Goal: Transaction & Acquisition: Purchase product/service

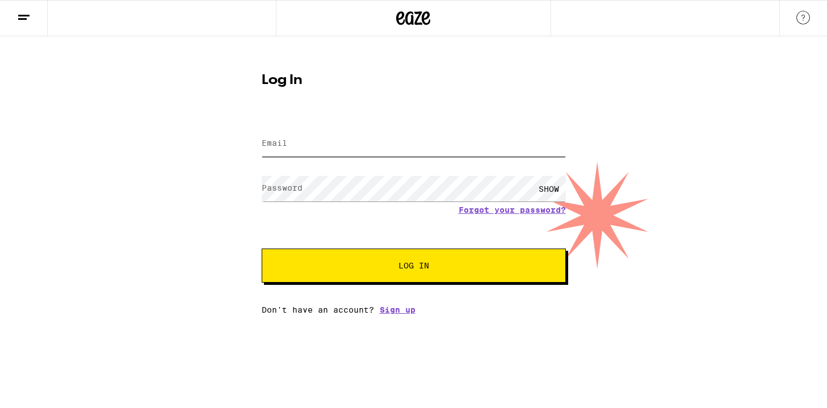
click at [448, 148] on input "Email" at bounding box center [414, 144] width 304 height 26
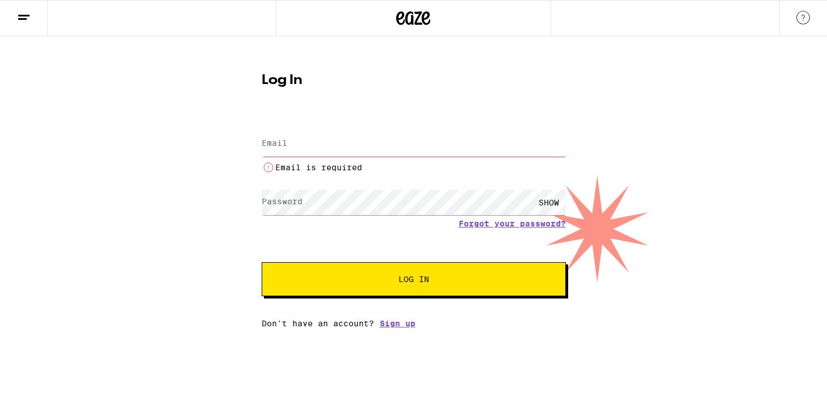
type input "[EMAIL_ADDRESS][DOMAIN_NAME]"
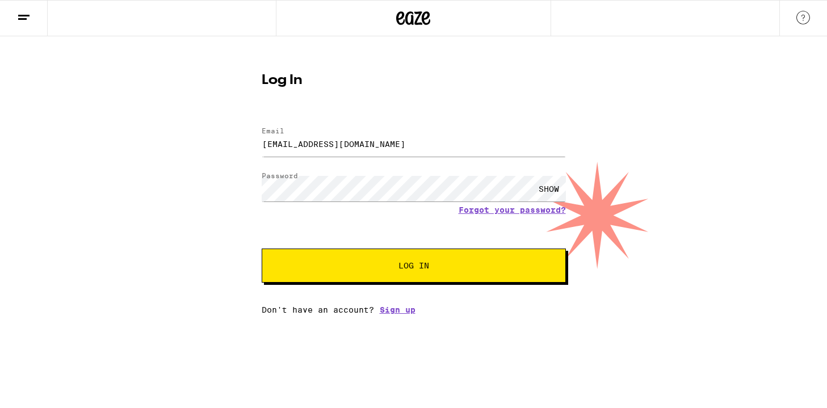
click at [425, 277] on button "Log In" at bounding box center [414, 265] width 304 height 34
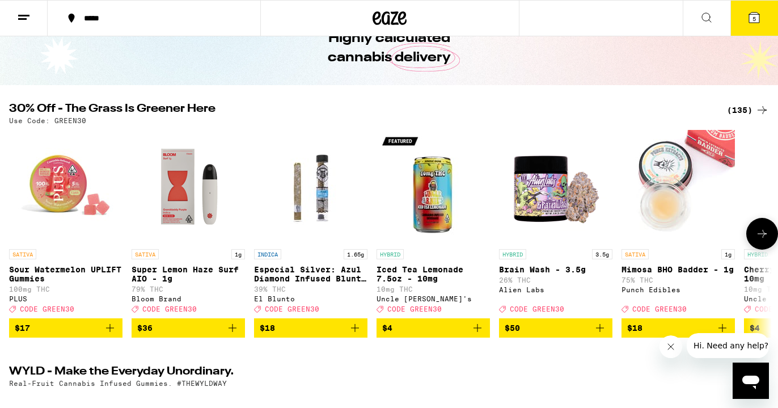
scroll to position [60, 0]
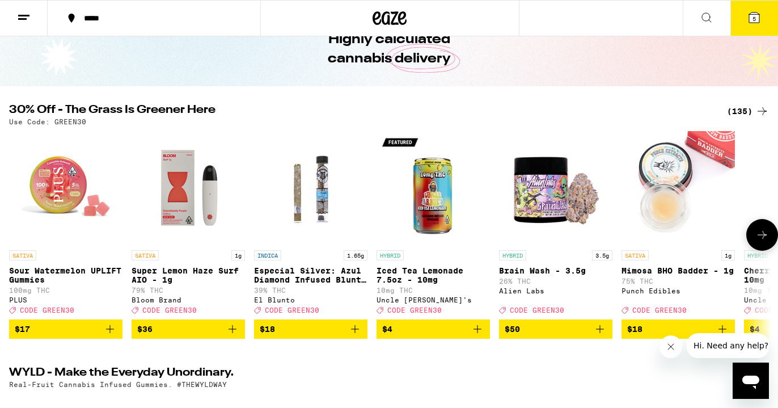
click at [237, 336] on icon "Add to bag" at bounding box center [233, 329] width 14 height 14
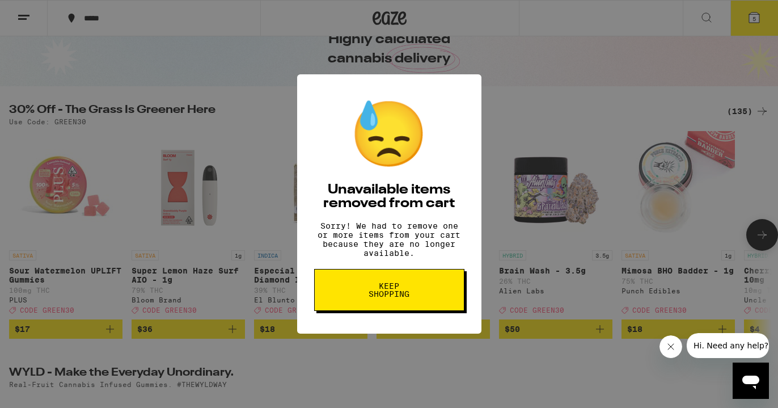
click at [416, 286] on button "Keep Shopping" at bounding box center [389, 290] width 150 height 42
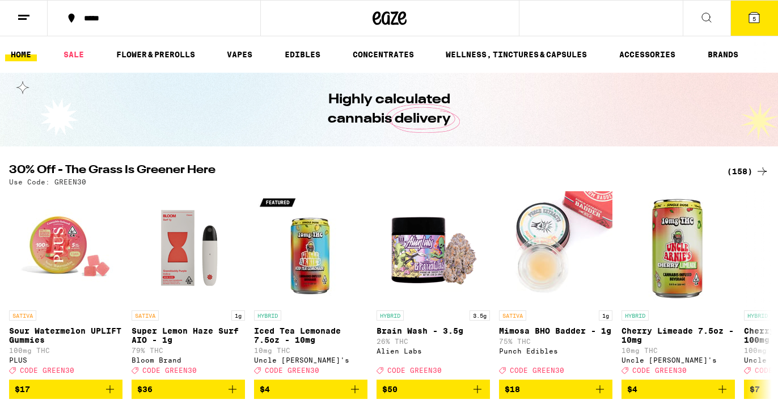
click at [747, 22] on button "5" at bounding box center [755, 18] width 48 height 35
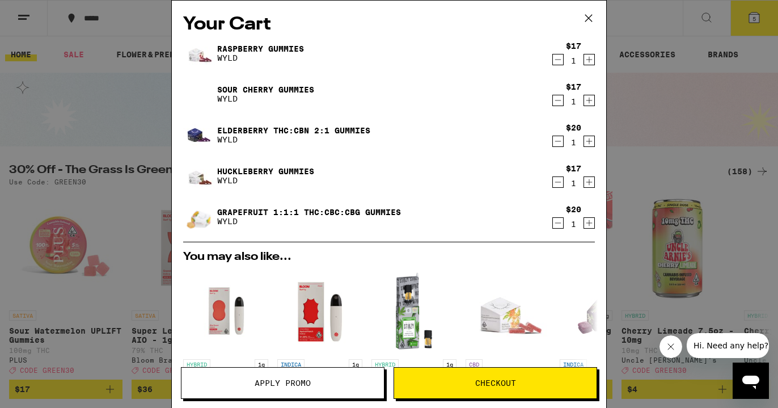
click at [588, 22] on icon at bounding box center [588, 18] width 17 height 17
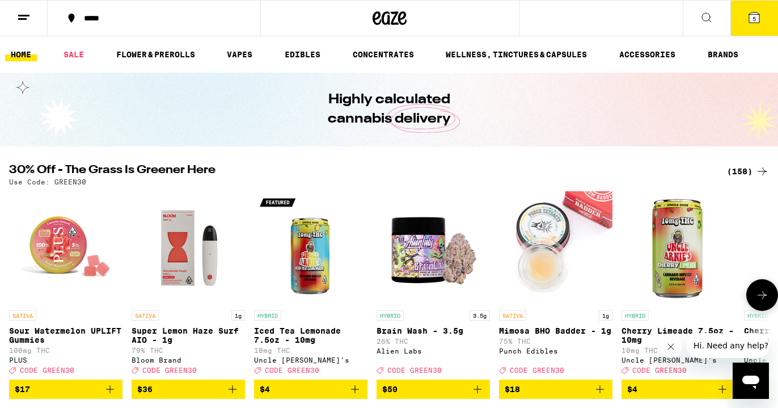
scroll to position [39, 0]
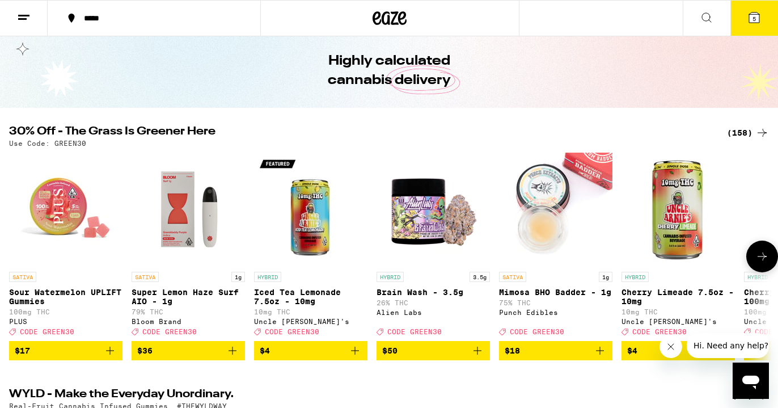
click at [233, 357] on icon "Add to bag" at bounding box center [233, 351] width 14 height 14
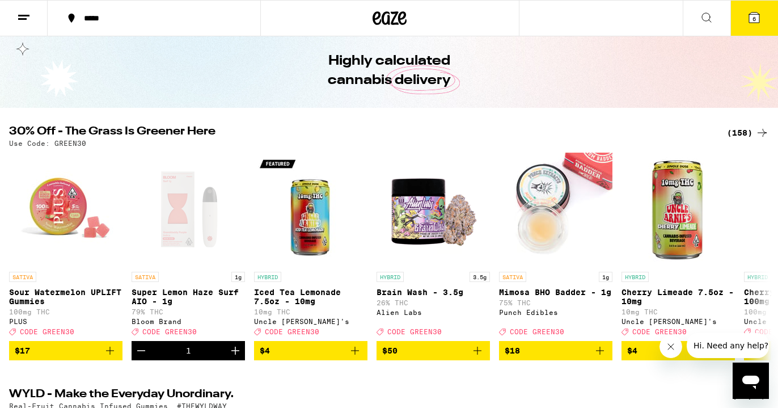
click at [752, 129] on div "(158)" at bounding box center [748, 133] width 42 height 14
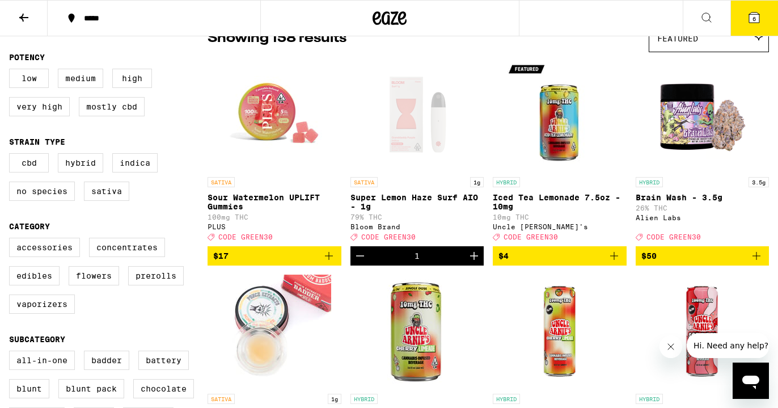
scroll to position [107, 0]
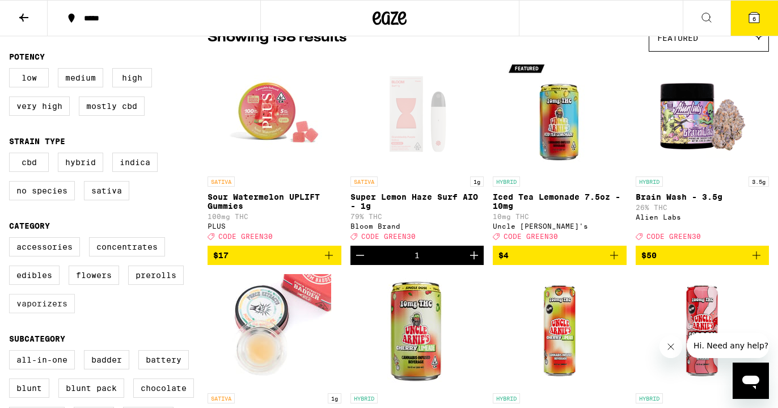
click at [45, 313] on label "Vaporizers" at bounding box center [42, 303] width 66 height 19
click at [12, 239] on input "Vaporizers" at bounding box center [11, 239] width 1 height 1
checkbox input "true"
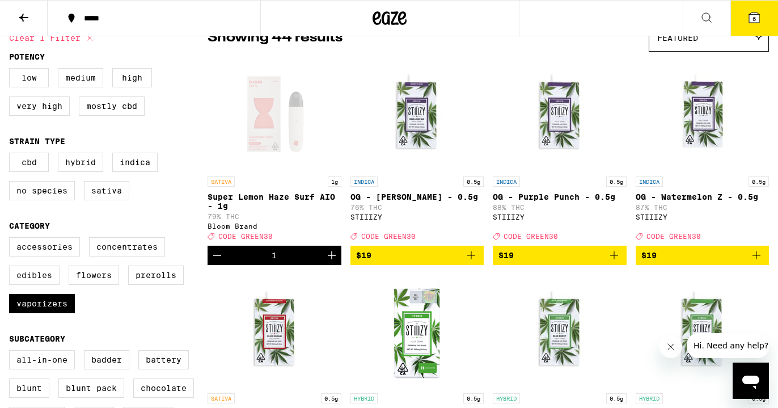
click at [40, 285] on label "Edibles" at bounding box center [34, 275] width 50 height 19
click at [12, 239] on input "Edibles" at bounding box center [11, 239] width 1 height 1
checkbox input "true"
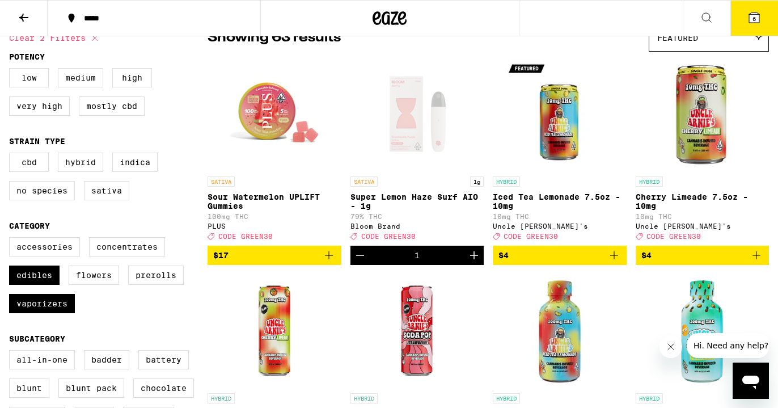
click at [331, 262] on icon "Add to bag" at bounding box center [329, 255] width 14 height 14
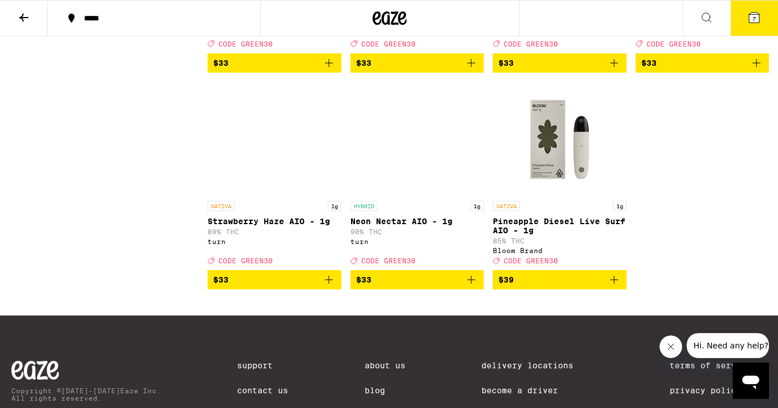
scroll to position [3325, 0]
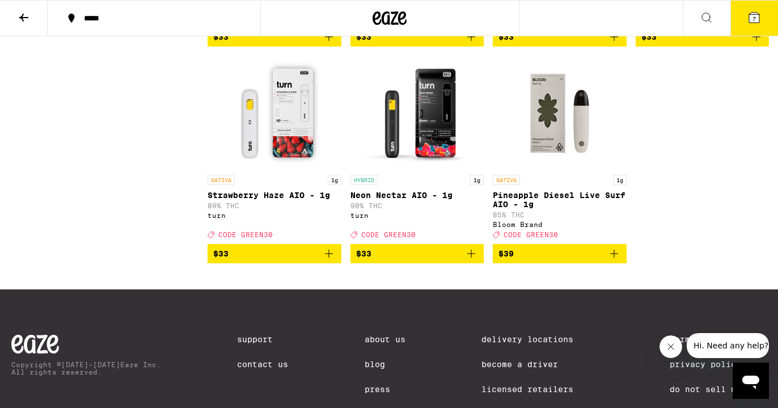
click at [621, 263] on button "$39" at bounding box center [560, 253] width 134 height 19
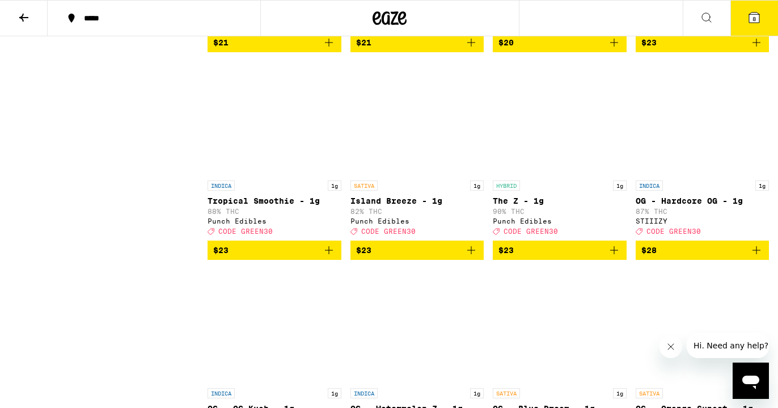
scroll to position [0, 0]
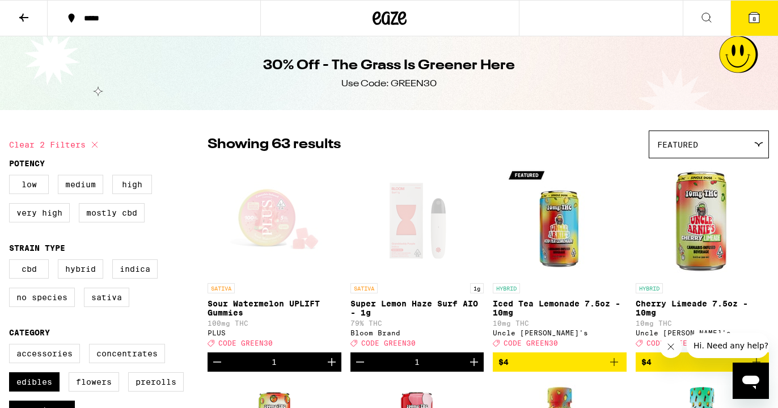
click at [759, 11] on icon at bounding box center [755, 18] width 14 height 14
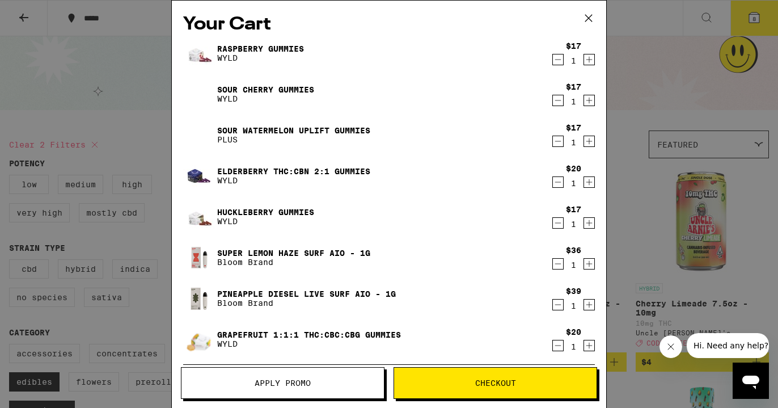
click at [314, 380] on span "Apply Promo" at bounding box center [283, 383] width 203 height 8
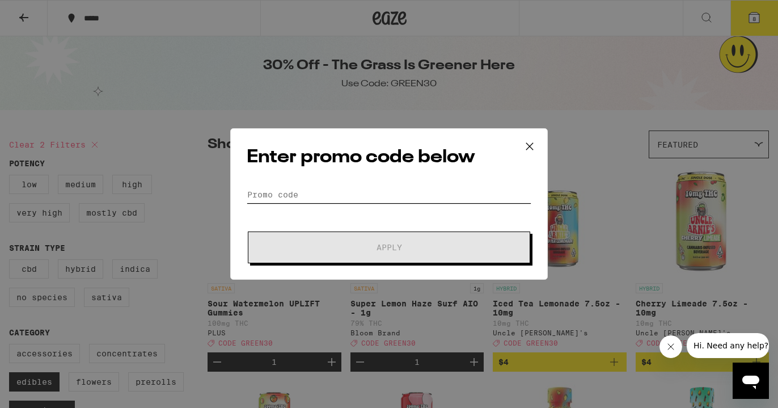
click at [314, 197] on input "Promo Code" at bounding box center [389, 194] width 285 height 17
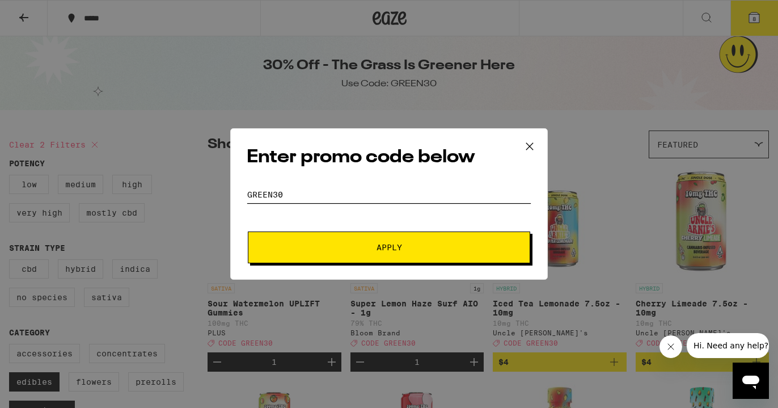
type input "Green30"
click at [399, 248] on span "Apply" at bounding box center [390, 247] width 26 height 8
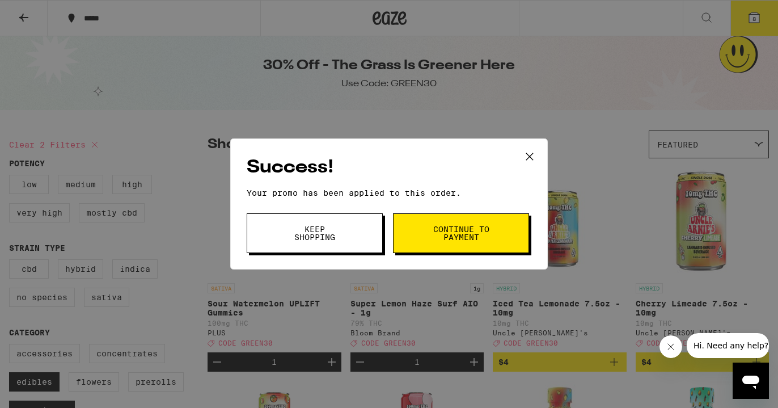
click at [647, 68] on div "Success! Your promo has been applied to this order. Promo Code Green30 Keep Sho…" at bounding box center [389, 204] width 778 height 408
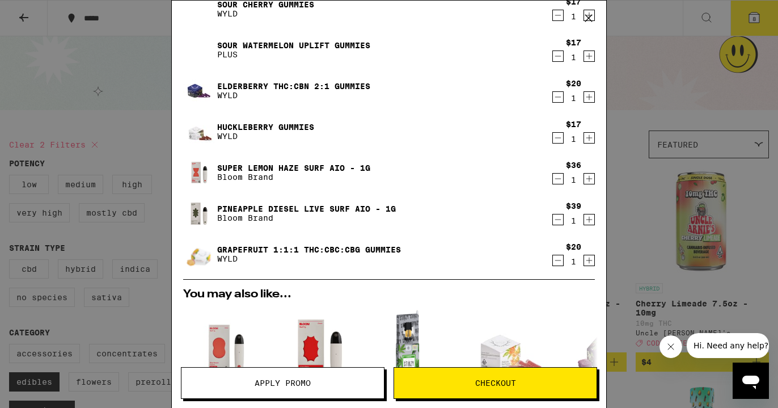
scroll to position [81, 0]
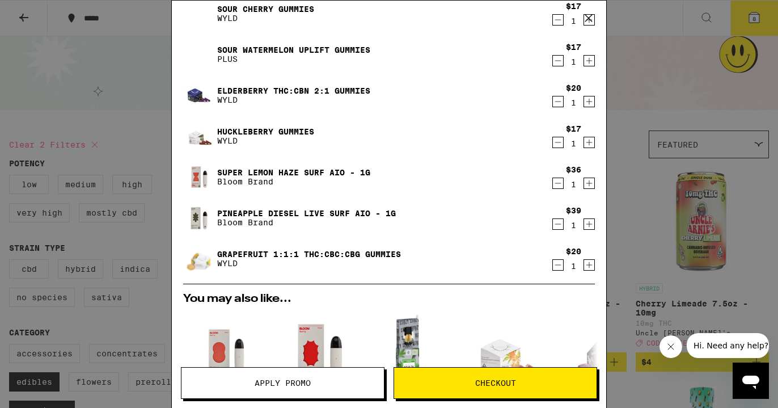
click at [588, 267] on icon "Increment" at bounding box center [589, 265] width 10 height 14
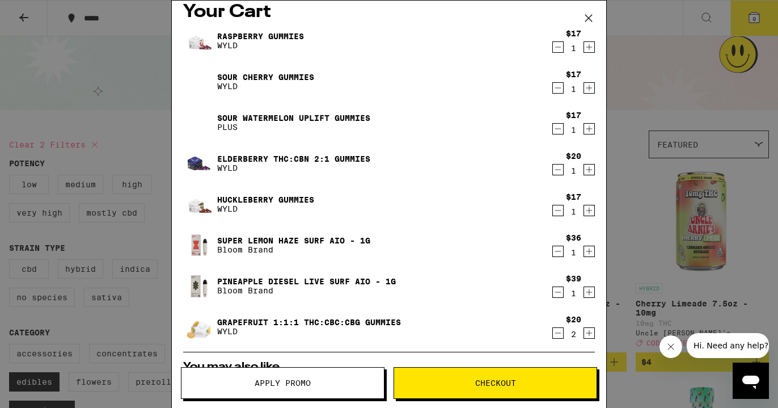
scroll to position [11, 0]
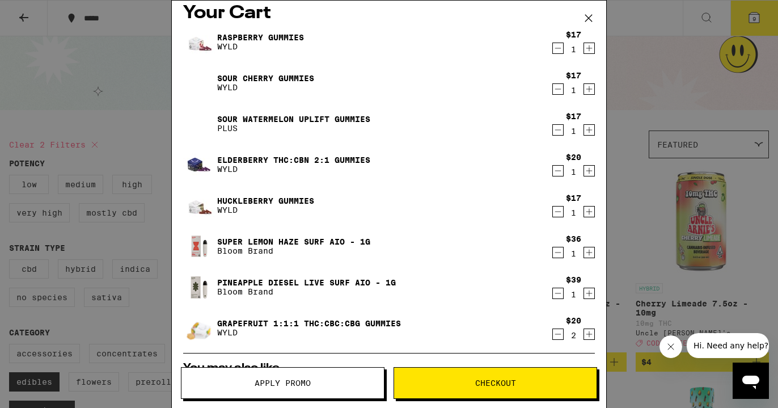
click at [529, 387] on button "Checkout" at bounding box center [496, 383] width 204 height 32
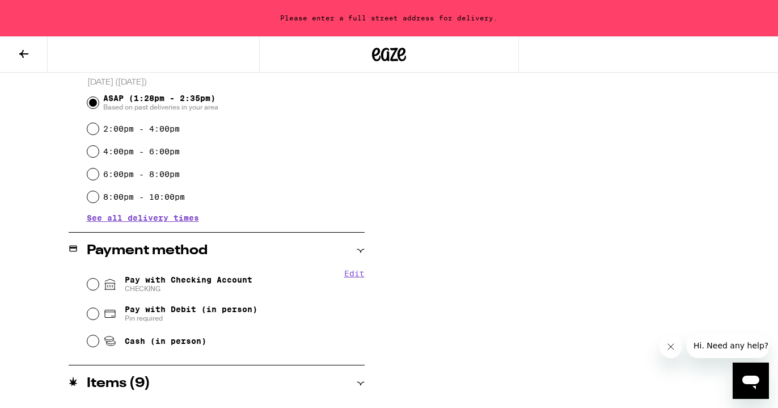
scroll to position [353, 0]
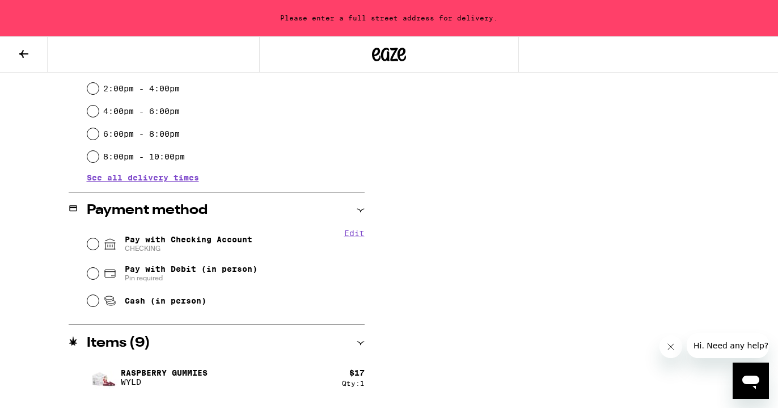
click at [88, 238] on div "Pay with Checking Account CHECKING" at bounding box center [225, 244] width 277 height 30
click at [95, 245] on input "Pay with Checking Account CHECKING" at bounding box center [92, 243] width 11 height 11
radio input "true"
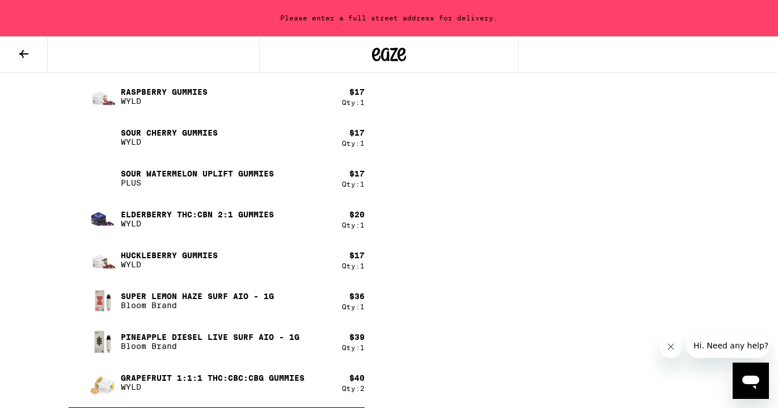
scroll to position [0, 0]
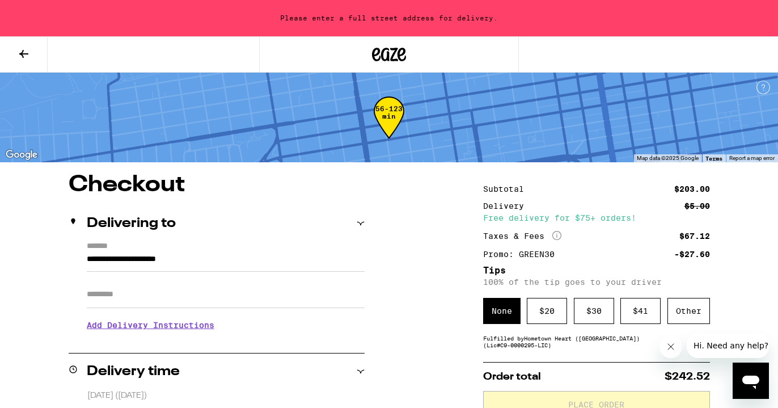
click at [140, 260] on input "**********" at bounding box center [226, 261] width 278 height 19
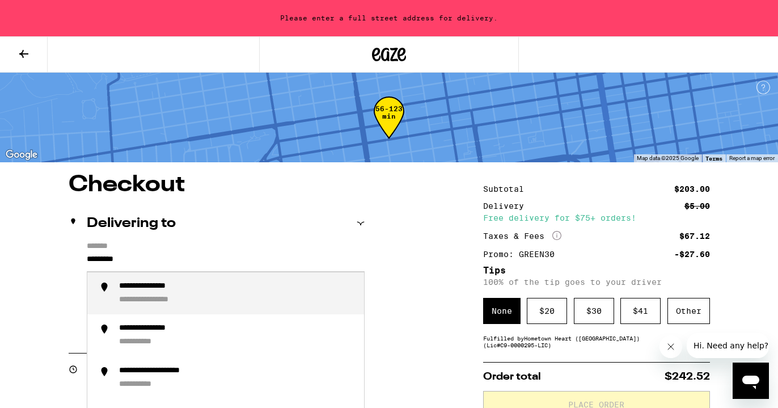
click at [191, 292] on div "**********" at bounding box center [160, 286] width 82 height 11
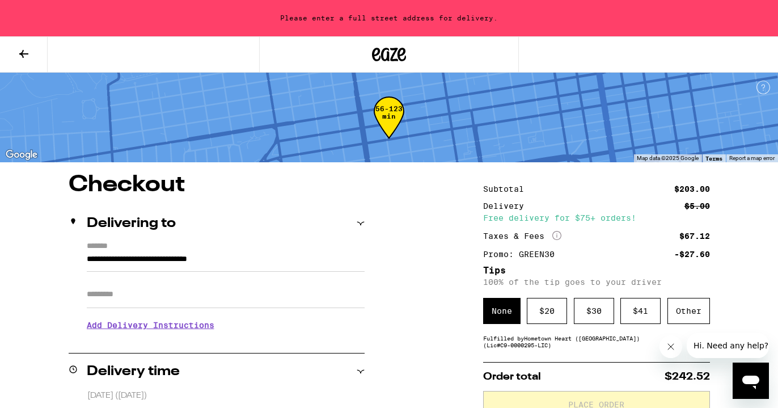
type input "**********"
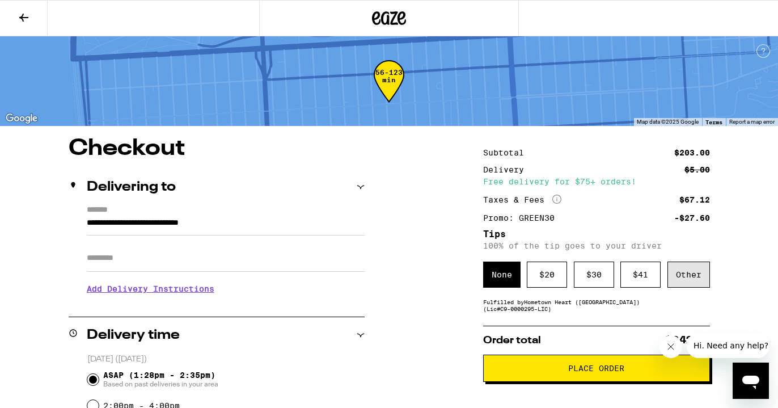
click at [694, 283] on div "Other" at bounding box center [689, 275] width 43 height 26
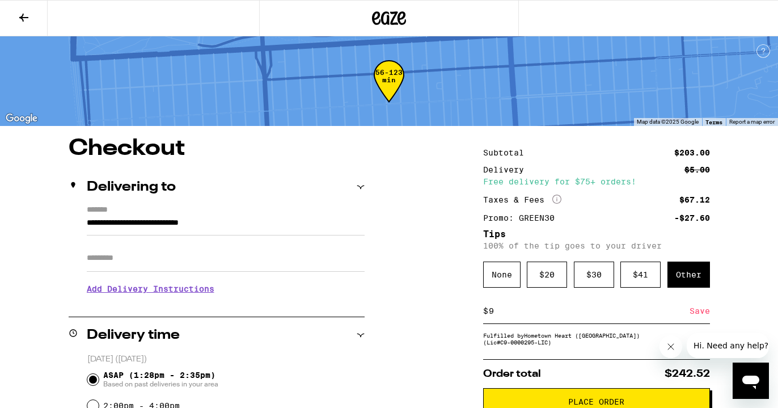
type input "9"
click at [701, 316] on div "Save" at bounding box center [700, 310] width 20 height 25
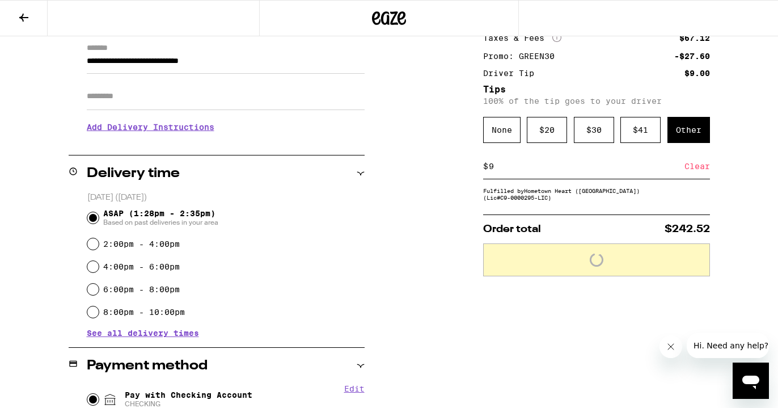
scroll to position [165, 0]
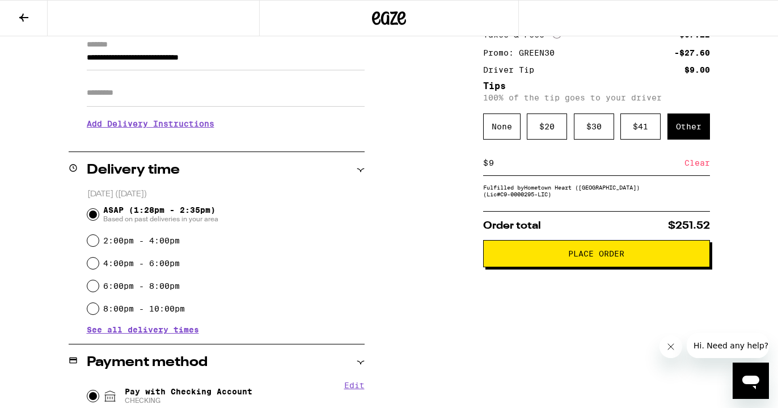
click at [496, 168] on input "9" at bounding box center [586, 163] width 196 height 10
type input "10"
click at [693, 166] on div "Save" at bounding box center [700, 162] width 20 height 25
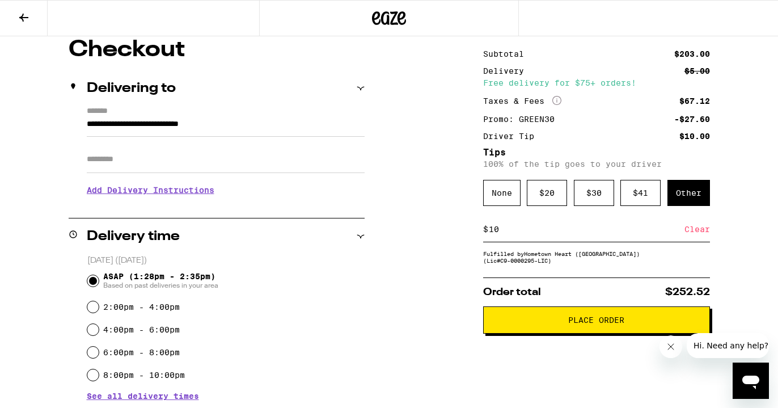
scroll to position [0, 0]
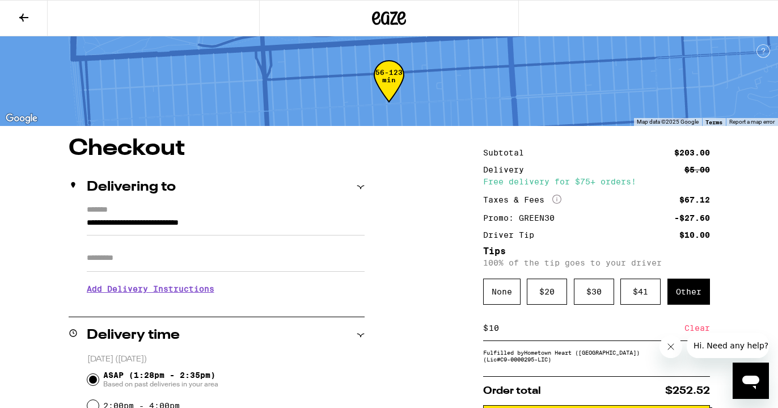
click at [19, 16] on icon at bounding box center [24, 18] width 14 height 14
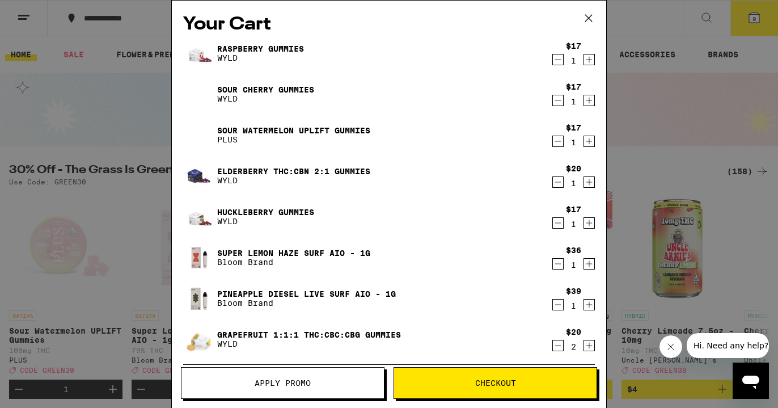
click at [590, 100] on icon "Increment" at bounding box center [589, 101] width 10 height 14
click at [591, 344] on icon "Increment" at bounding box center [589, 346] width 10 height 14
click at [546, 374] on button "Checkout" at bounding box center [496, 383] width 204 height 32
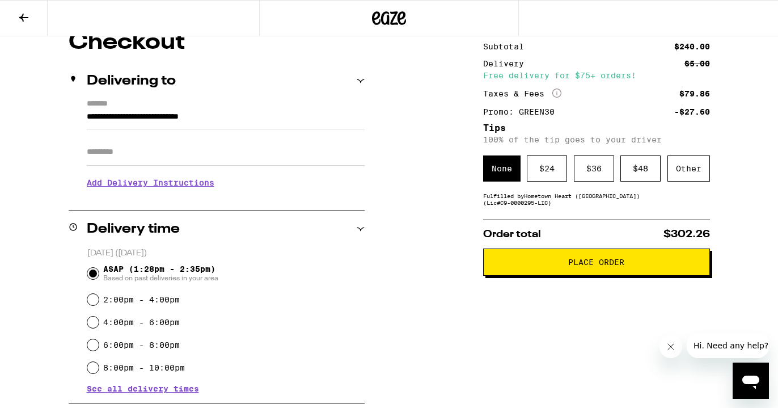
scroll to position [115, 0]
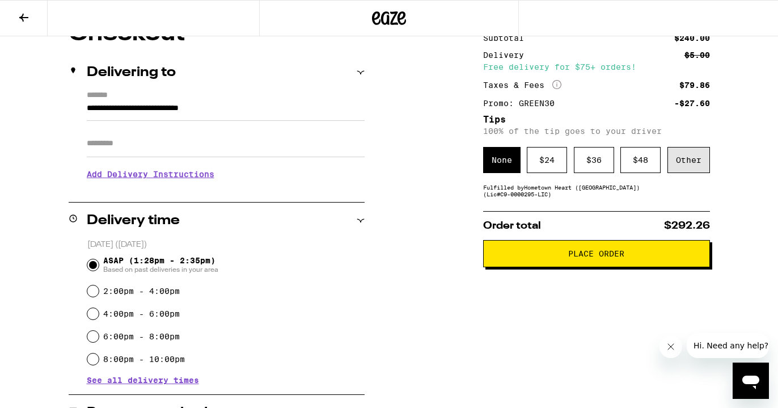
click at [691, 161] on div "Other" at bounding box center [689, 160] width 43 height 26
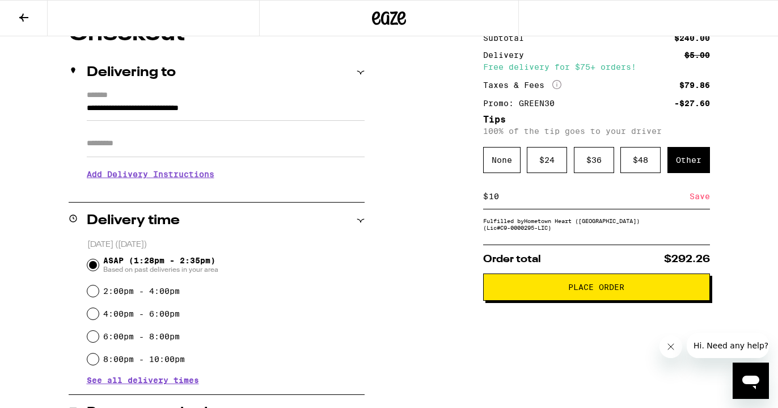
type input "10"
click at [650, 301] on button "Place Order" at bounding box center [596, 286] width 227 height 27
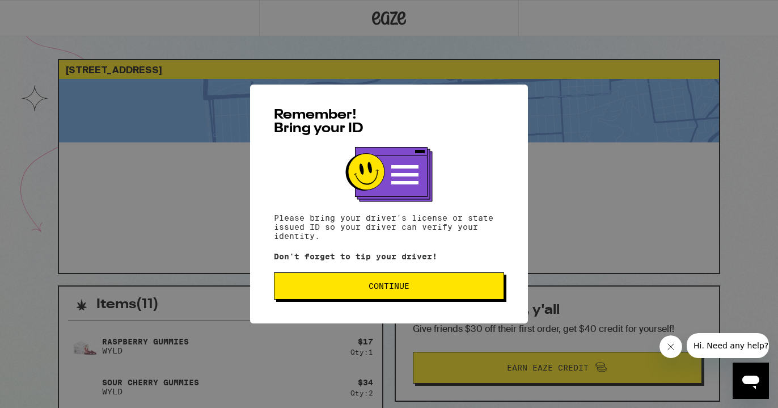
click at [385, 297] on button "Continue" at bounding box center [389, 285] width 230 height 27
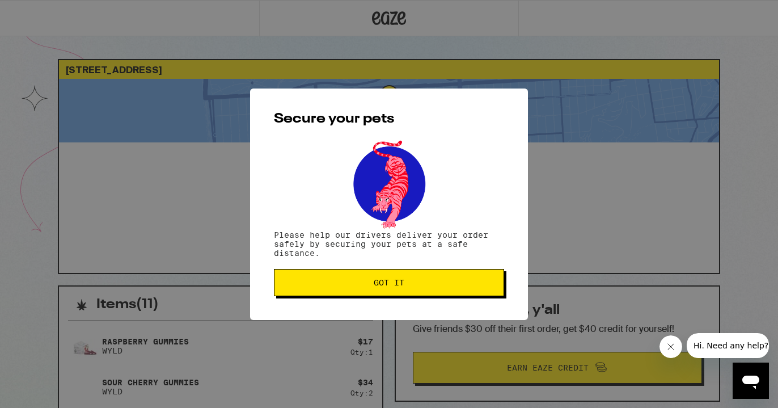
click at [385, 296] on button "Got it" at bounding box center [389, 282] width 230 height 27
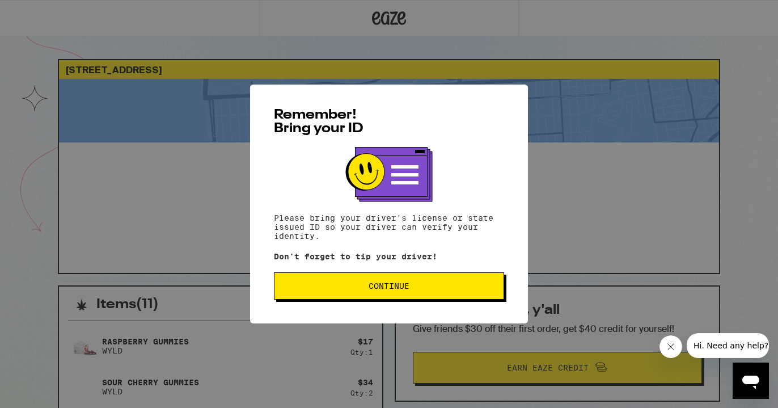
click at [433, 287] on span "Continue" at bounding box center [389, 286] width 211 height 8
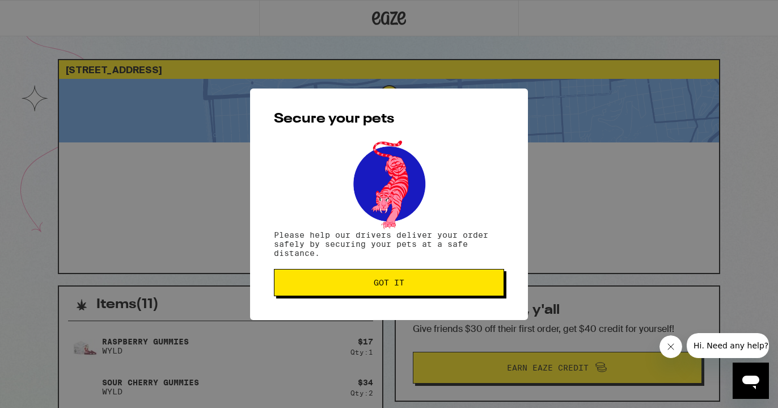
click at [433, 286] on span "Got it" at bounding box center [389, 283] width 211 height 8
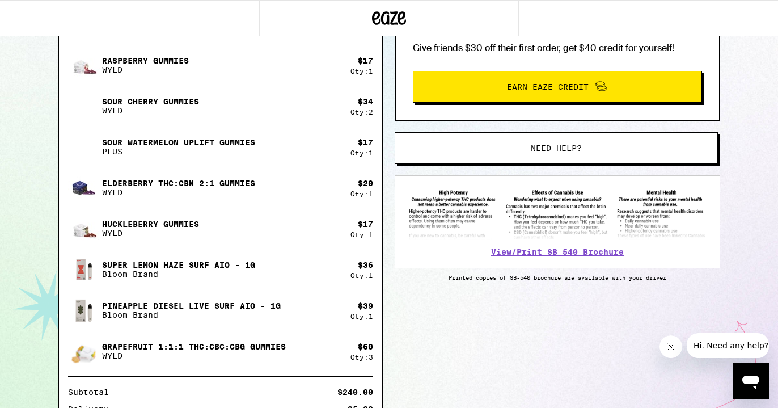
scroll to position [285, 0]
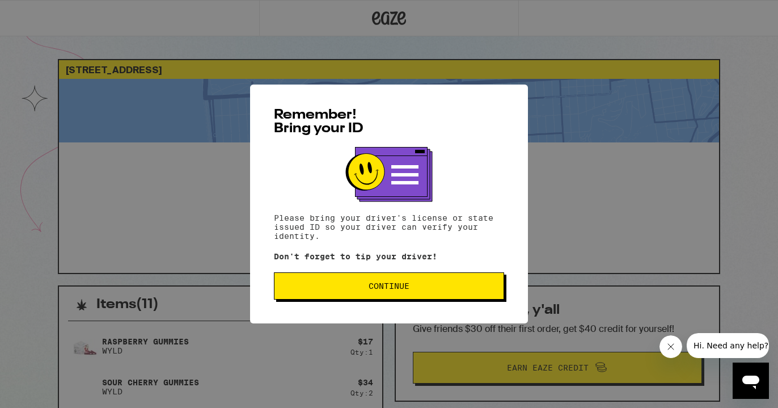
click at [433, 290] on span "Continue" at bounding box center [389, 286] width 211 height 8
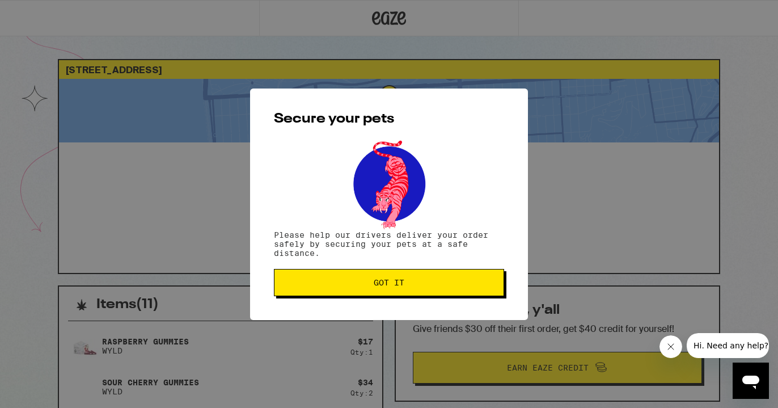
click at [433, 286] on span "Got it" at bounding box center [389, 283] width 211 height 8
